Goal: Check status: Check status

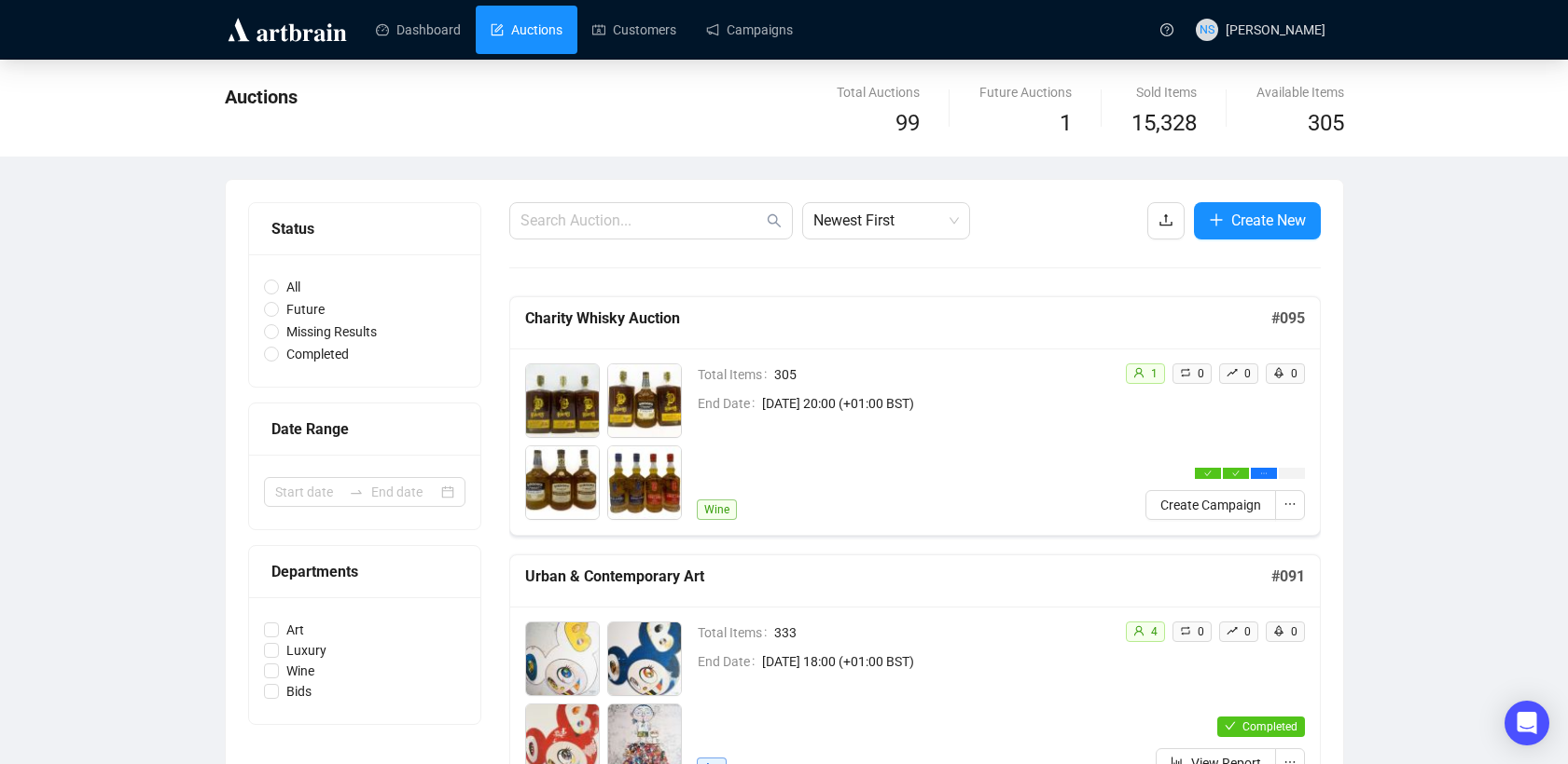
scroll to position [160, 0]
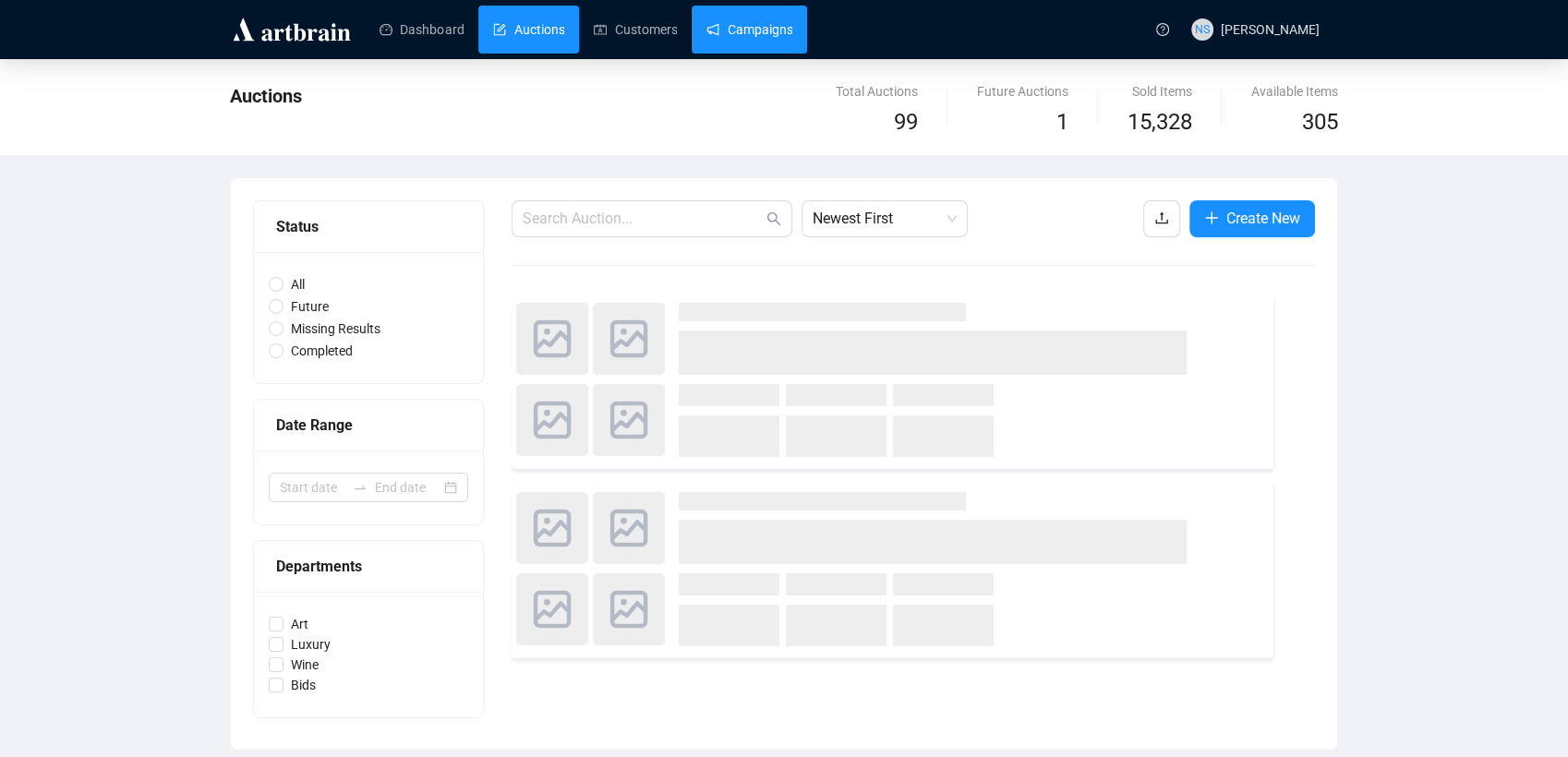
click at [752, 37] on link "Campaigns" at bounding box center [749, 30] width 86 height 48
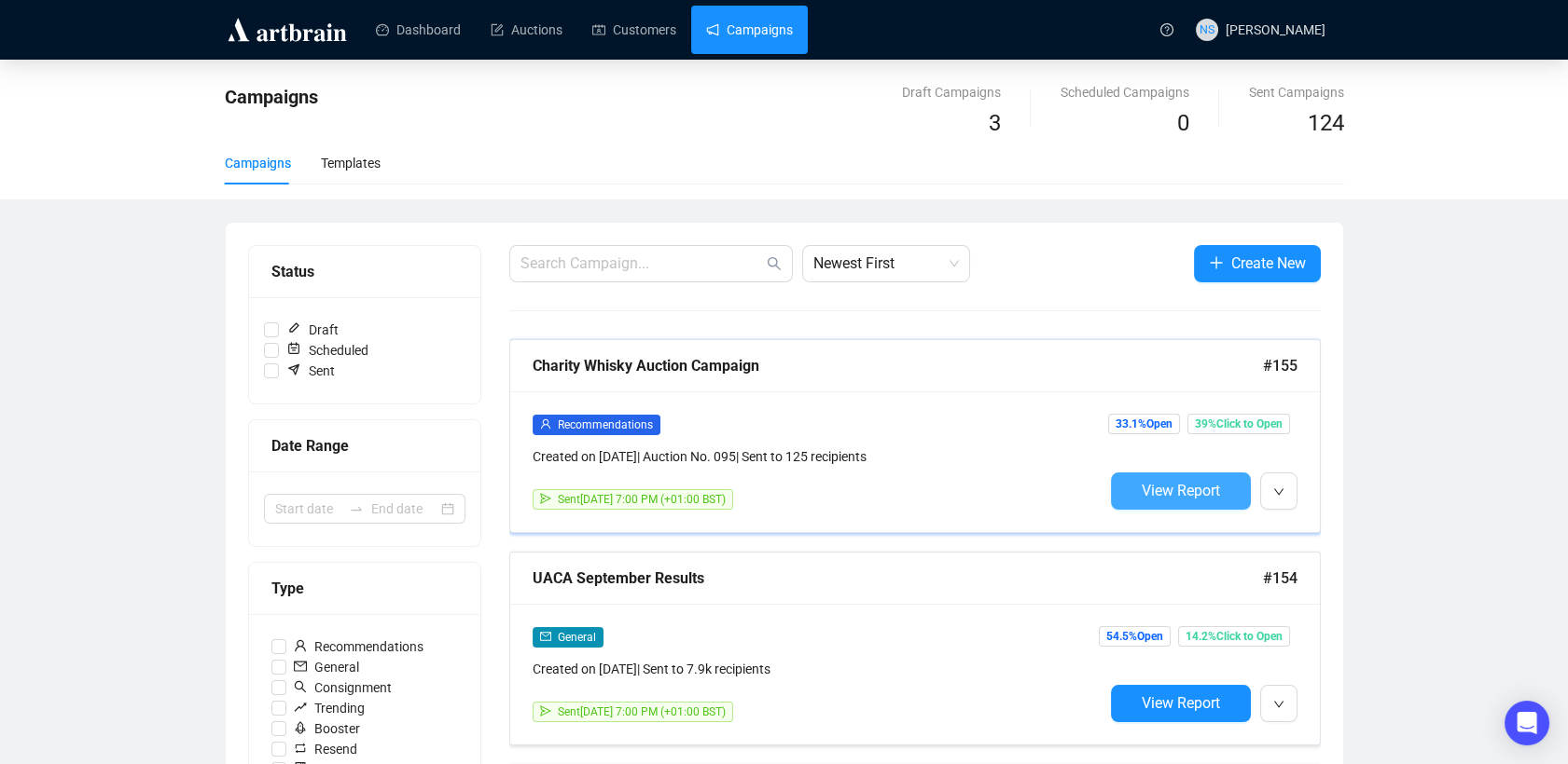
click at [1187, 482] on span "View Report" at bounding box center [1181, 490] width 79 height 18
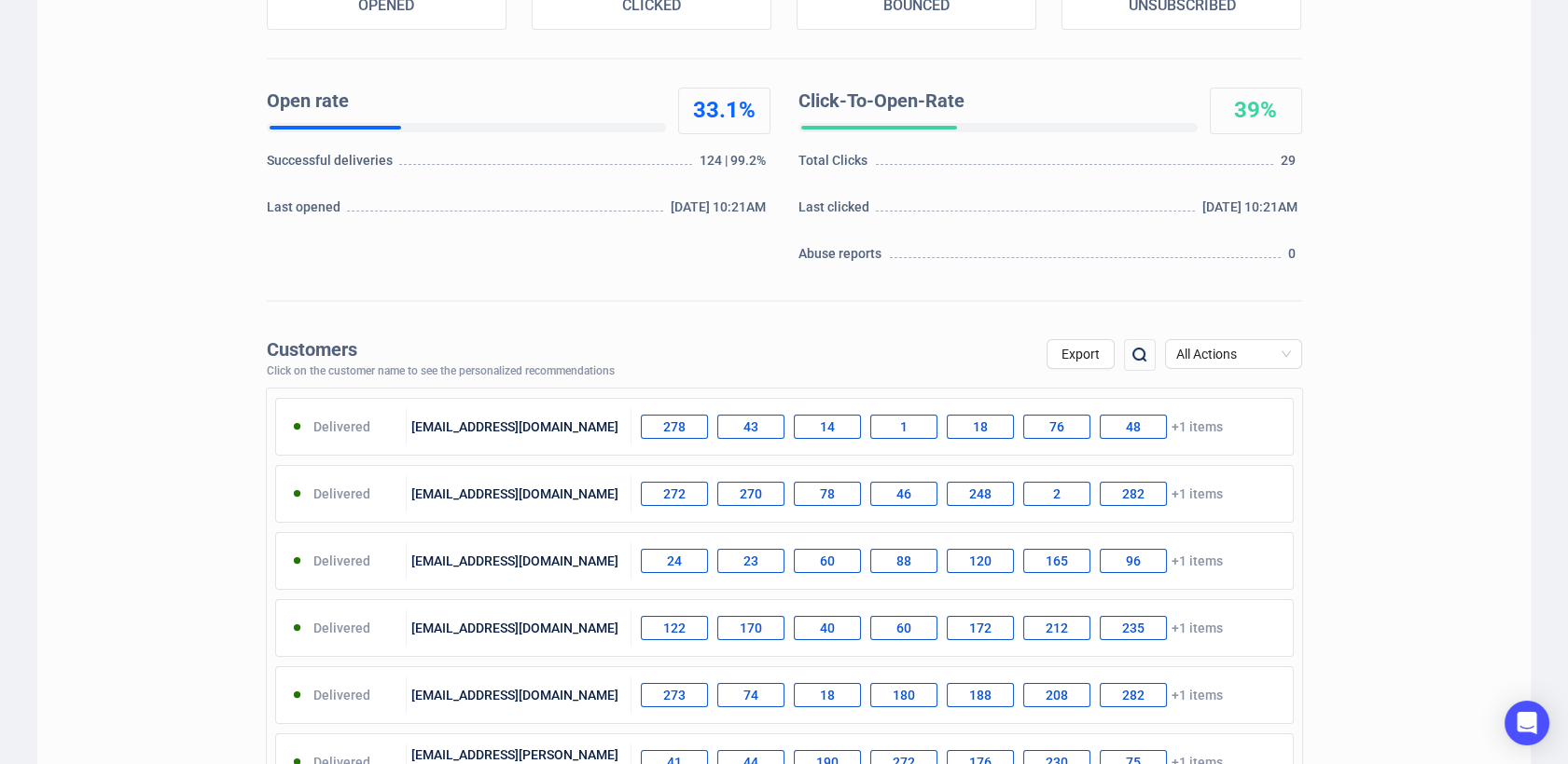
scroll to position [353, 0]
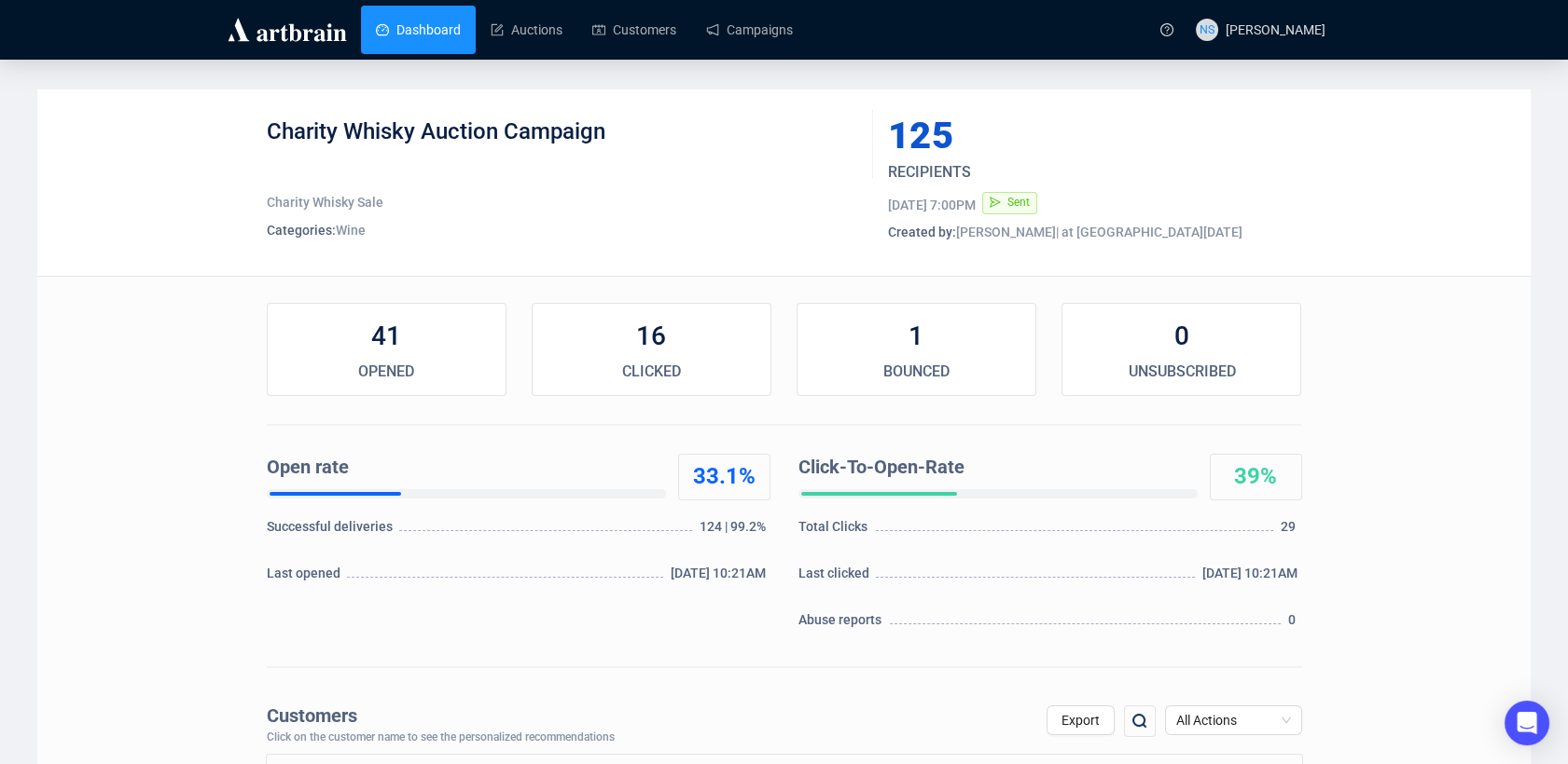
click at [427, 26] on link "Dashboard" at bounding box center [418, 30] width 85 height 49
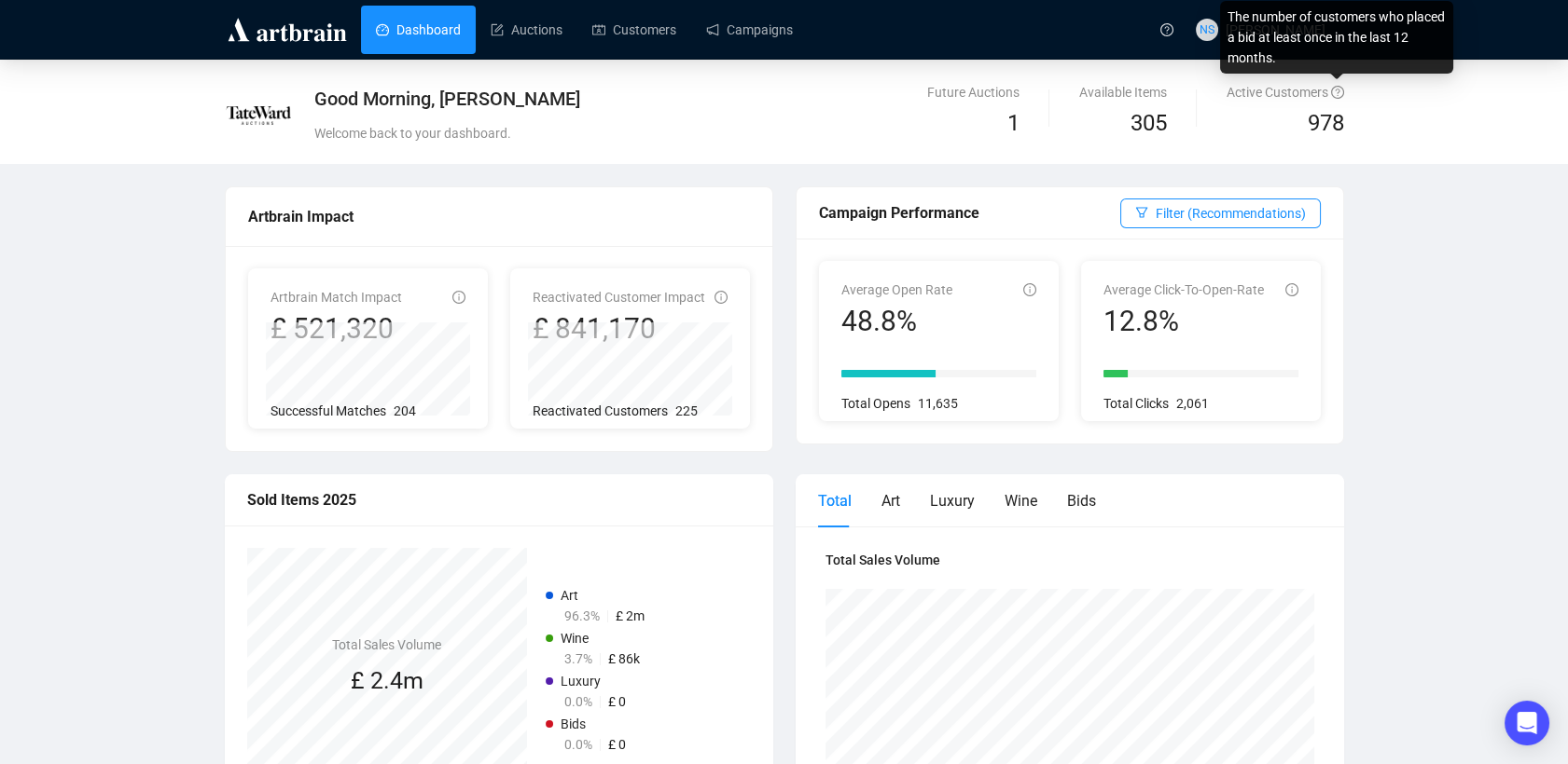
click at [1335, 94] on icon "question-circle" at bounding box center [1337, 93] width 13 height 13
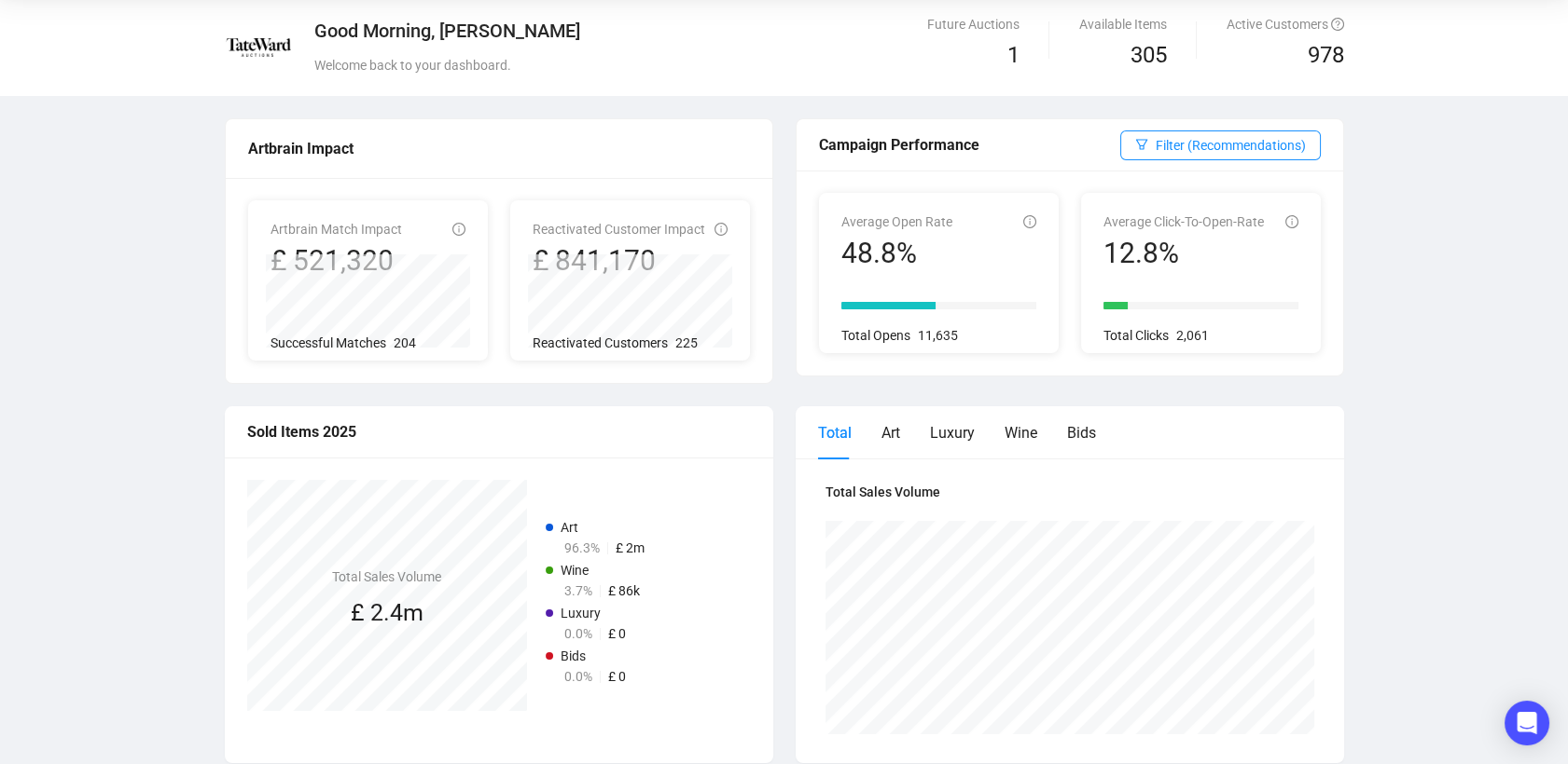
scroll to position [62, 0]
